Goal: Complete application form

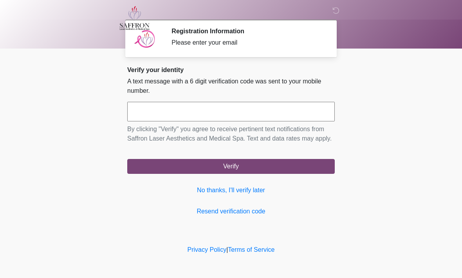
scroll to position [0, 0]
click at [313, 115] on input "text" at bounding box center [230, 112] width 207 height 20
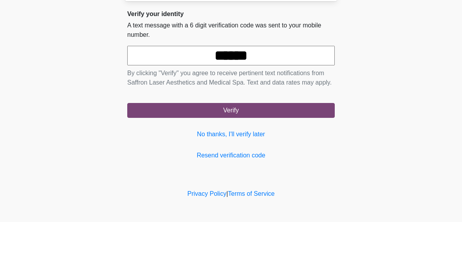
type input "******"
click at [231, 159] on button "Verify" at bounding box center [230, 166] width 207 height 15
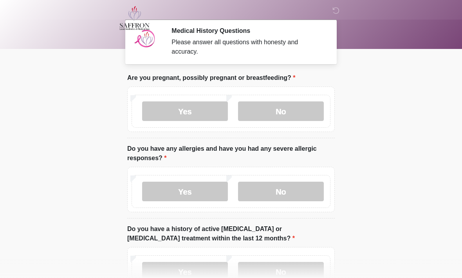
click at [286, 115] on label "No" at bounding box center [281, 111] width 86 height 20
click at [292, 194] on label "No" at bounding box center [281, 192] width 86 height 20
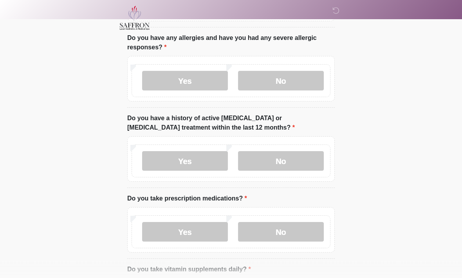
scroll to position [111, 0]
click at [293, 162] on label "No" at bounding box center [281, 161] width 86 height 20
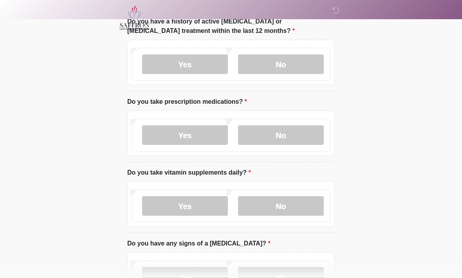
click at [299, 131] on label "No" at bounding box center [281, 136] width 86 height 20
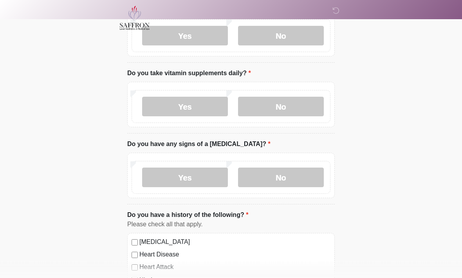
scroll to position [307, 0]
click at [208, 108] on label "Yes" at bounding box center [185, 107] width 86 height 20
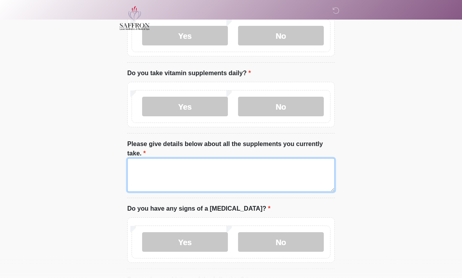
click at [278, 177] on textarea "Please give details below about all the supplements you currently take." at bounding box center [230, 175] width 207 height 34
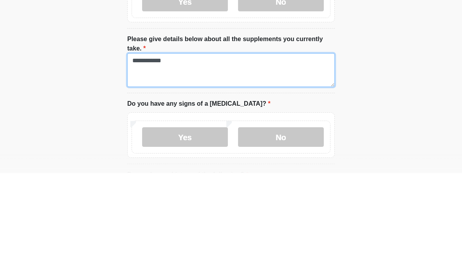
type textarea "**********"
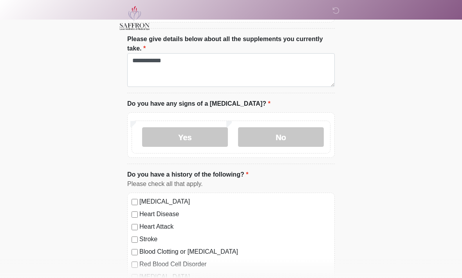
click at [283, 135] on label "No" at bounding box center [281, 137] width 86 height 20
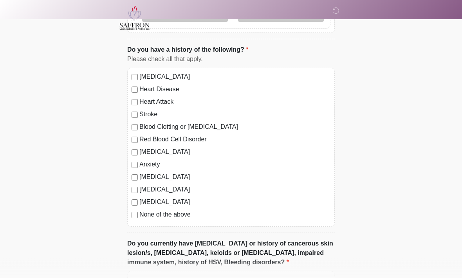
scroll to position [537, 0]
click at [187, 216] on label "None of the above" at bounding box center [234, 214] width 191 height 9
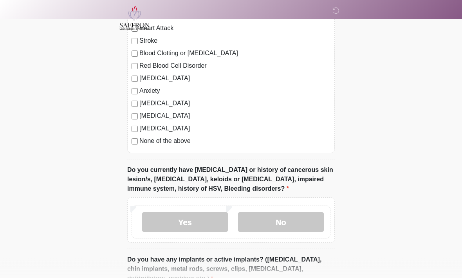
scroll to position [610, 0]
click at [152, 77] on label "[MEDICAL_DATA]" at bounding box center [234, 78] width 191 height 9
click at [150, 90] on label "Anxiety" at bounding box center [234, 90] width 191 height 9
click at [167, 142] on label "None of the above" at bounding box center [234, 140] width 191 height 9
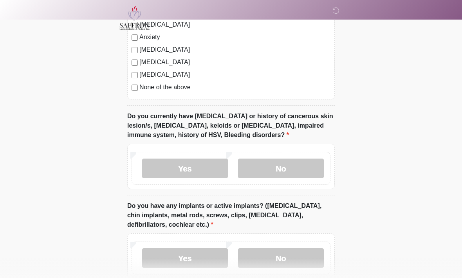
scroll to position [661, 0]
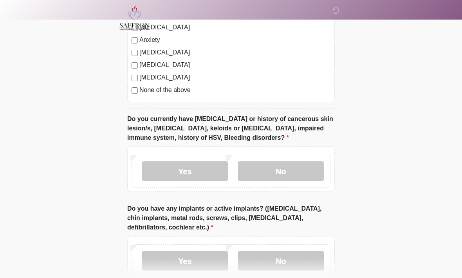
click at [294, 166] on label "No" at bounding box center [281, 171] width 86 height 20
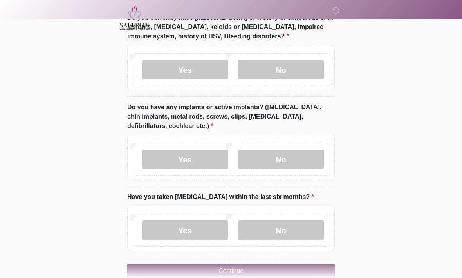
scroll to position [762, 0]
click at [197, 153] on label "Yes" at bounding box center [185, 159] width 86 height 20
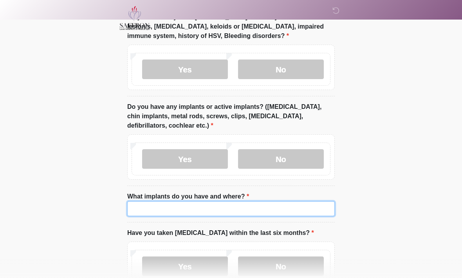
click at [223, 208] on input "What implants do you have and where?" at bounding box center [230, 208] width 207 height 15
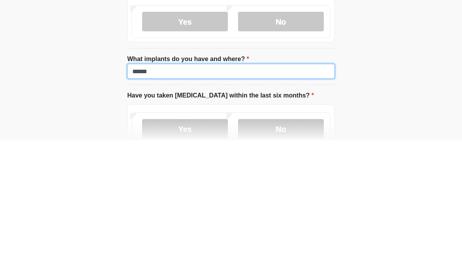
type input "******"
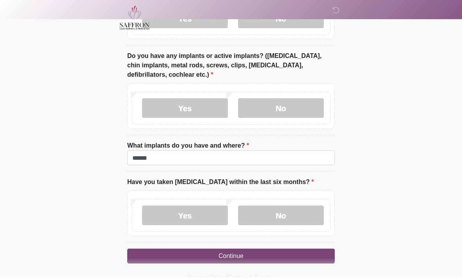
click at [297, 215] on label "No" at bounding box center [281, 216] width 86 height 20
click at [291, 254] on button "Continue" at bounding box center [230, 256] width 207 height 15
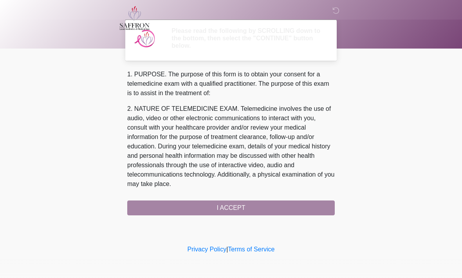
scroll to position [0, 0]
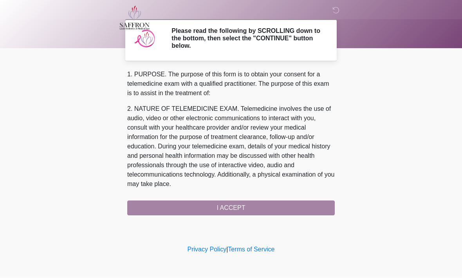
click at [293, 205] on div "1. PURPOSE. The purpose of this form is to obtain your consent for a telemedici…" at bounding box center [230, 143] width 207 height 146
click at [249, 205] on div "1. PURPOSE. The purpose of this form is to obtain your consent for a telemedici…" at bounding box center [230, 143] width 207 height 146
click at [235, 208] on div "1. PURPOSE. The purpose of this form is to obtain your consent for a telemedici…" at bounding box center [230, 143] width 207 height 146
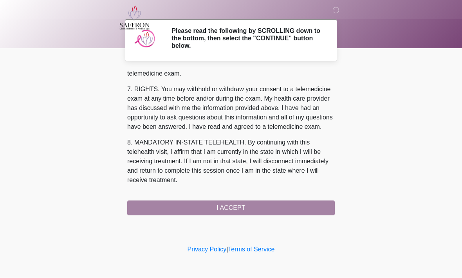
scroll to position [351, 0]
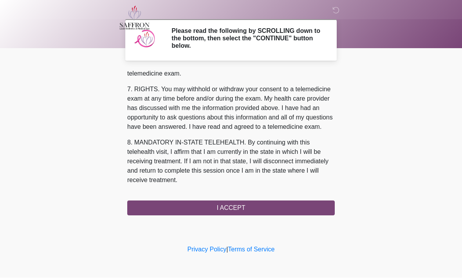
click at [246, 208] on button "I ACCEPT" at bounding box center [230, 208] width 207 height 15
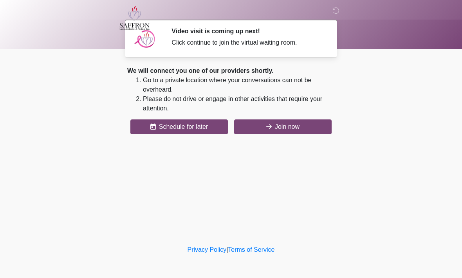
click at [299, 131] on button "Join now" at bounding box center [282, 126] width 97 height 15
